Goal: Communication & Community: Connect with others

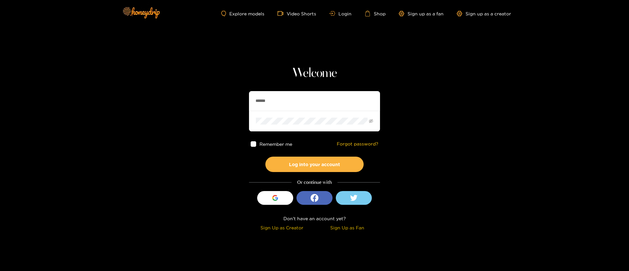
click at [290, 96] on input "******" at bounding box center [314, 101] width 131 height 20
type input "*"
type input "*******"
click at [319, 155] on div "Remember me Forgot password?" at bounding box center [314, 143] width 131 height 25
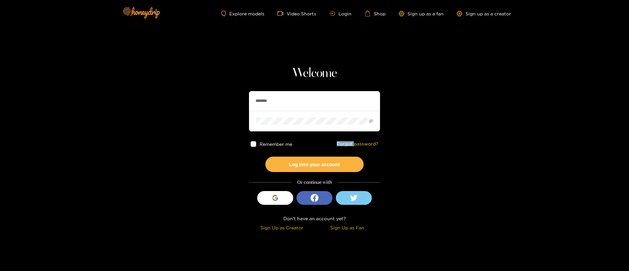
click at [319, 156] on div "Remember me Forgot password?" at bounding box center [314, 143] width 131 height 25
click at [319, 164] on button "Log into your account" at bounding box center [314, 164] width 98 height 15
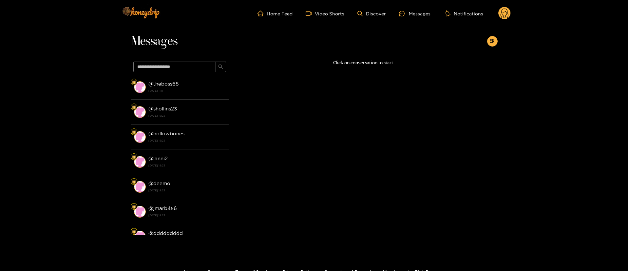
click at [505, 16] on circle at bounding box center [504, 13] width 12 height 12
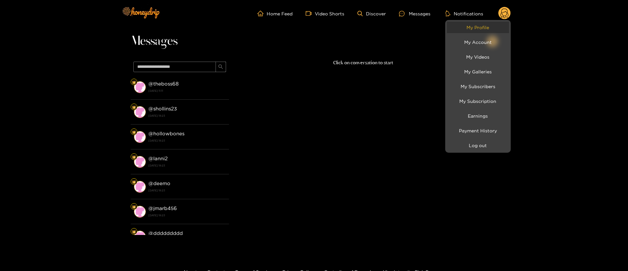
click at [482, 28] on link "My Profile" at bounding box center [478, 27] width 62 height 11
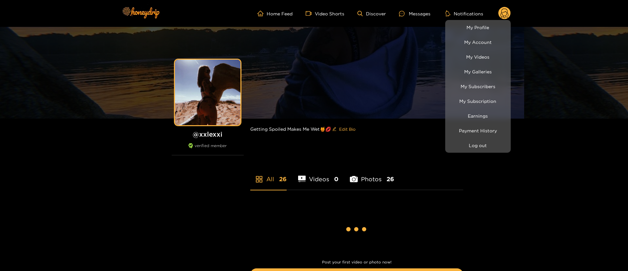
click at [413, 12] on div at bounding box center [314, 135] width 628 height 271
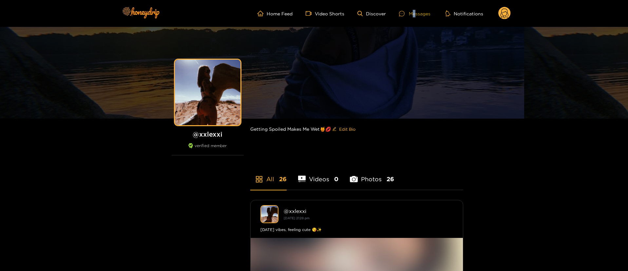
click at [414, 13] on div "Messages" at bounding box center [414, 14] width 31 height 8
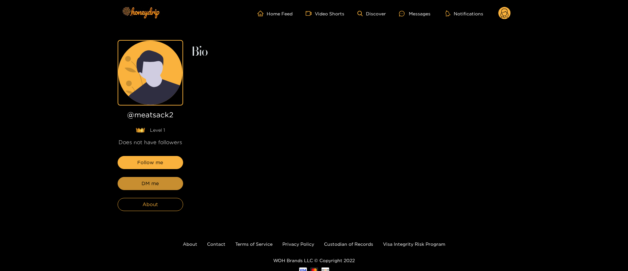
click at [164, 183] on button "DM me" at bounding box center [151, 183] width 66 height 13
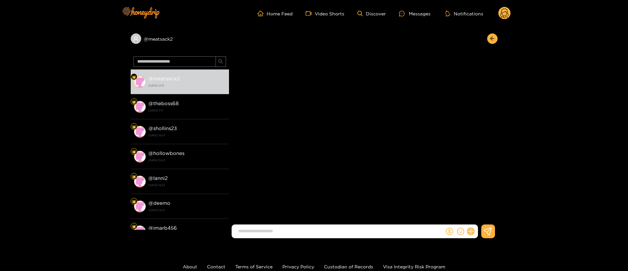
click at [472, 230] on icon at bounding box center [471, 232] width 8 height 8
click at [485, 216] on icon at bounding box center [483, 215] width 6 height 6
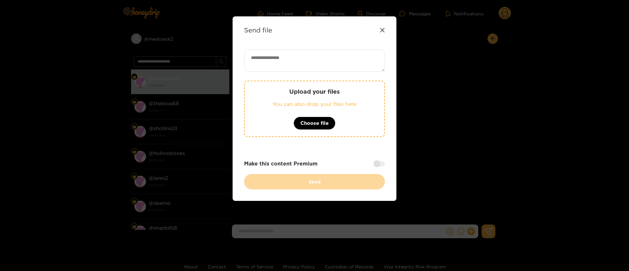
click at [295, 67] on textarea at bounding box center [314, 60] width 141 height 22
paste textarea "**********"
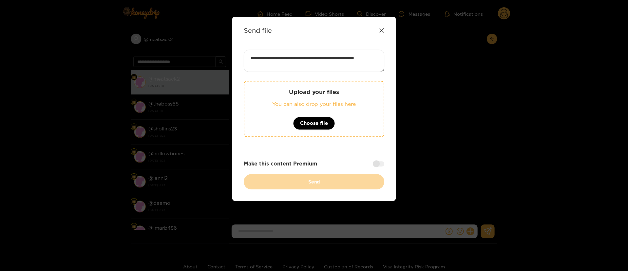
scroll to position [0, 0]
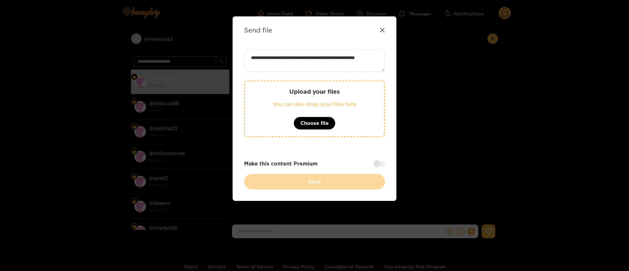
type textarea "**********"
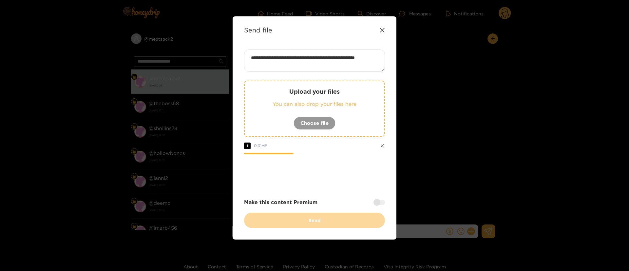
click at [324, 152] on div "Upload your files You can also drop your files here Choose file 1 0.31 MB" at bounding box center [314, 133] width 141 height 105
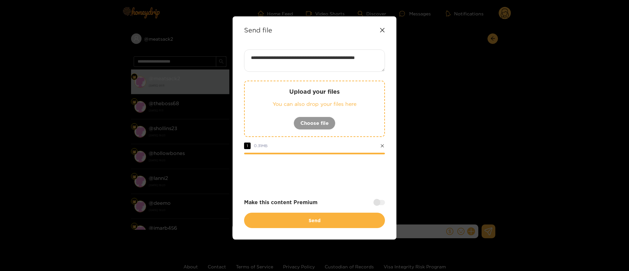
click at [367, 183] on div at bounding box center [314, 172] width 141 height 26
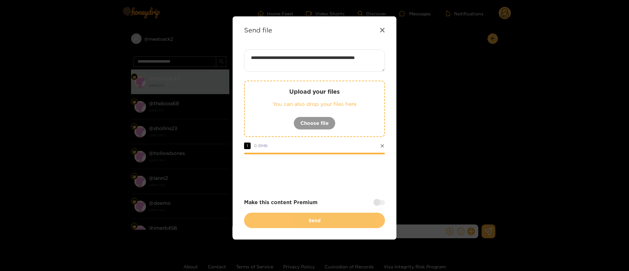
click at [338, 222] on button "Send" at bounding box center [314, 220] width 141 height 15
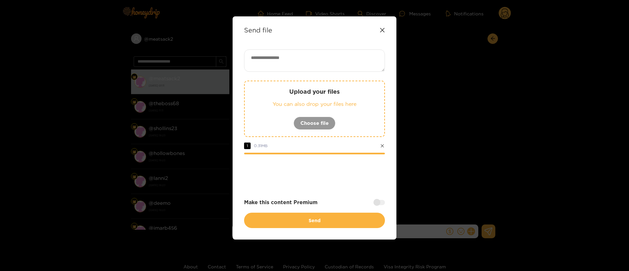
scroll to position [0, 0]
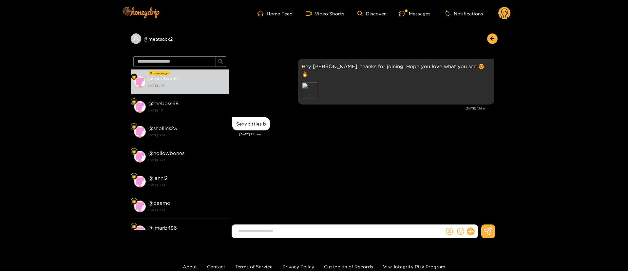
click at [254, 121] on div "Sexy titties b" at bounding box center [251, 123] width 30 height 5
click at [473, 233] on button at bounding box center [470, 231] width 11 height 11
click at [475, 219] on button at bounding box center [482, 215] width 23 height 15
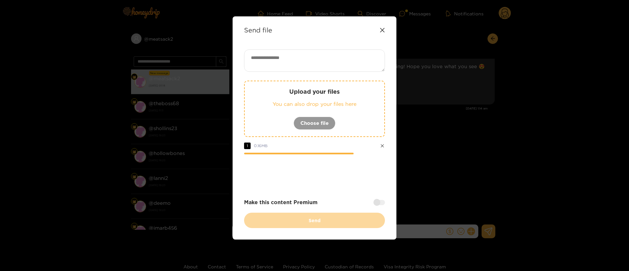
click at [356, 180] on div at bounding box center [314, 172] width 141 height 26
click at [381, 202] on div at bounding box center [378, 202] width 11 height 5
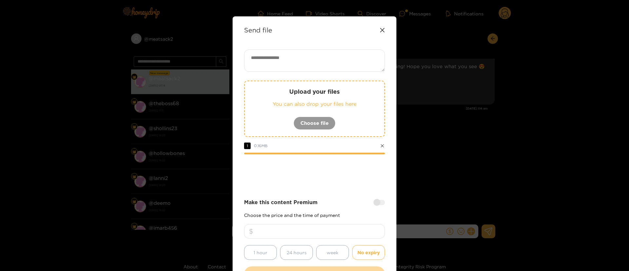
click at [342, 224] on input "number" at bounding box center [314, 231] width 141 height 14
type input "***"
click at [303, 71] on textarea at bounding box center [314, 60] width 141 height 22
paste textarea "**********"
paste textarea "***"
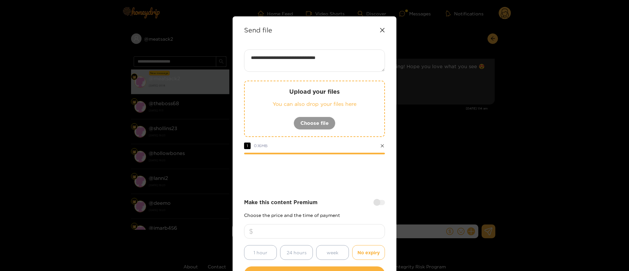
type textarea "**********"
click at [355, 171] on div at bounding box center [314, 172] width 141 height 26
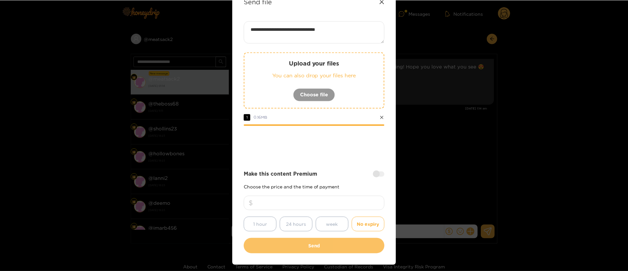
scroll to position [48, 0]
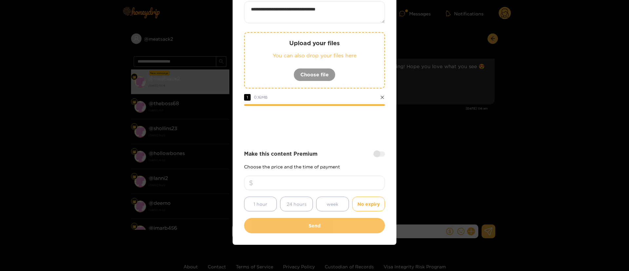
click at [325, 224] on button "Send" at bounding box center [314, 225] width 141 height 15
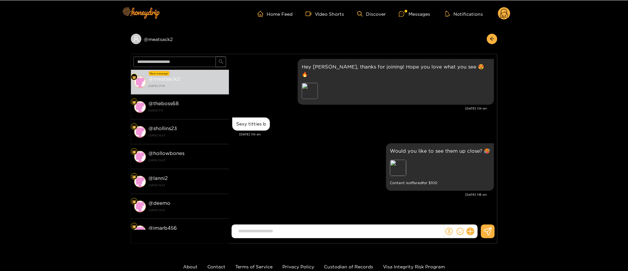
scroll to position [10, 0]
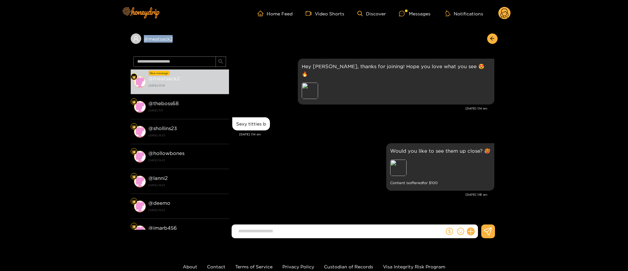
copy div "@ meatsack2"
drag, startPoint x: 161, startPoint y: 41, endPoint x: 215, endPoint y: 45, distance: 54.5
click at [182, 47] on div "@ meatsack2" at bounding box center [314, 40] width 367 height 27
click at [352, 201] on div "Cameron Metsack Hey cutie, thanks for joining! Hope you love what you see 😍🔥 Pr…" at bounding box center [363, 140] width 269 height 173
click at [295, 142] on div "Would you like to see them up close? 🥵 Preview Content is offered for $ 100" at bounding box center [363, 167] width 262 height 51
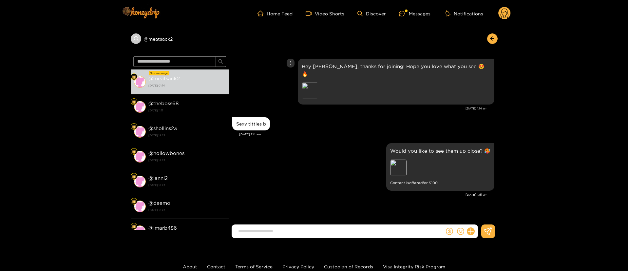
click at [266, 97] on div "Hey cutie, thanks for joining! Hope you love what you see 😍🔥 Preview" at bounding box center [363, 81] width 262 height 49
click at [341, 170] on div "Would you like to see them up close? 🥵 Preview Content is offered for $ 100" at bounding box center [363, 167] width 262 height 51
drag, startPoint x: 323, startPoint y: 182, endPoint x: 317, endPoint y: 169, distance: 14.7
click at [324, 181] on div "Would you like to see them up close? 🥵 Preview Content is offered for $ 100" at bounding box center [363, 167] width 262 height 51
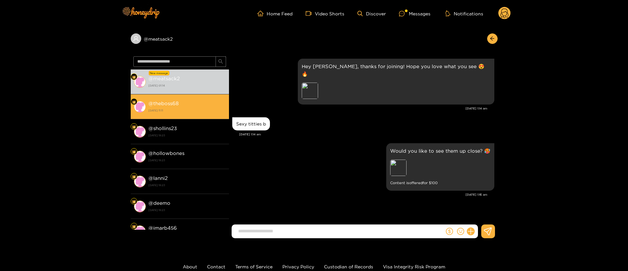
click at [201, 118] on li "@ theboss68 26 August 2025 11:11" at bounding box center [180, 106] width 98 height 25
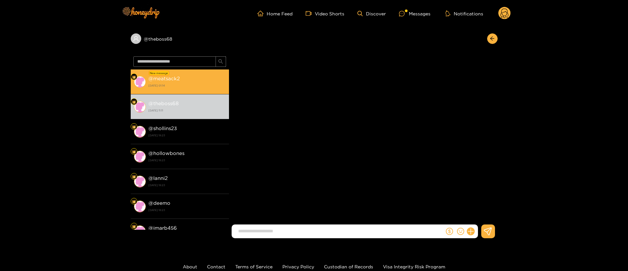
click at [211, 70] on li "New message @ meatsack2 27 August 2025 01:14" at bounding box center [180, 81] width 98 height 25
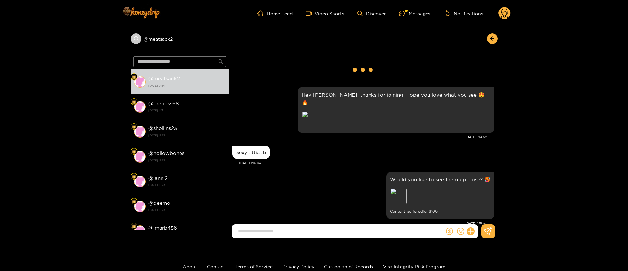
scroll to position [6, 0]
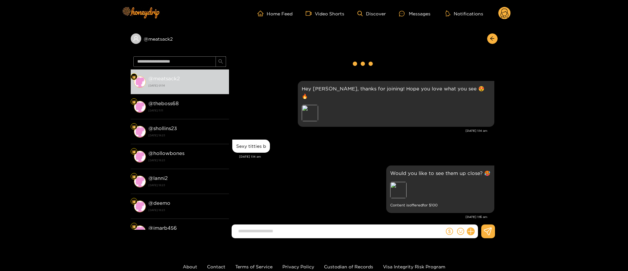
click at [501, 11] on g at bounding box center [504, 13] width 12 height 13
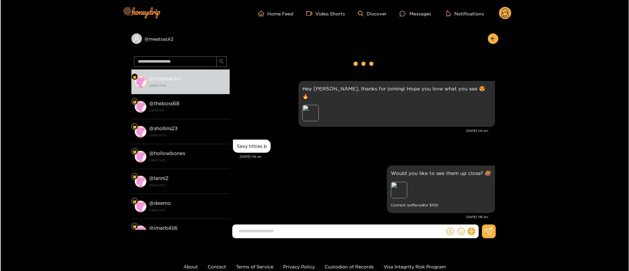
scroll to position [0, 0]
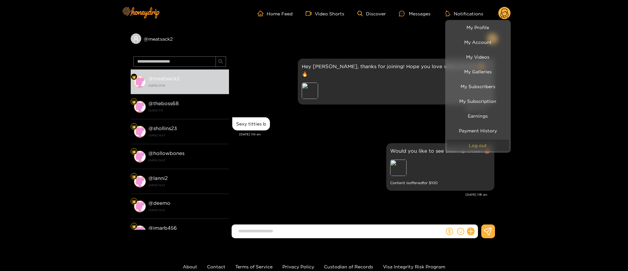
click at [479, 145] on button "Log out" at bounding box center [478, 145] width 62 height 11
